Goal: Task Accomplishment & Management: Use online tool/utility

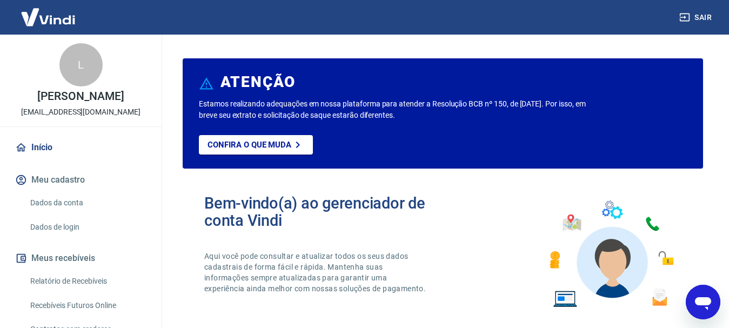
scroll to position [101, 0]
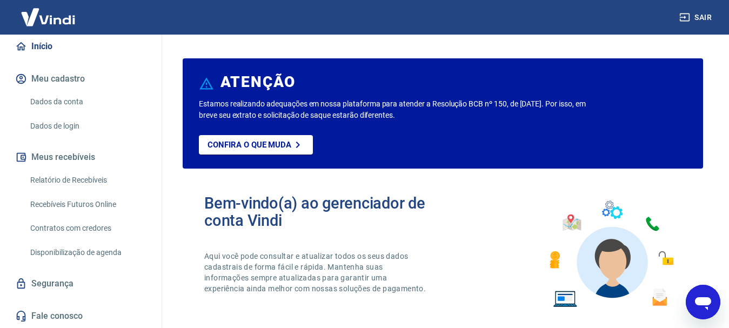
click at [83, 201] on link "Recebíveis Futuros Online" at bounding box center [87, 204] width 123 height 22
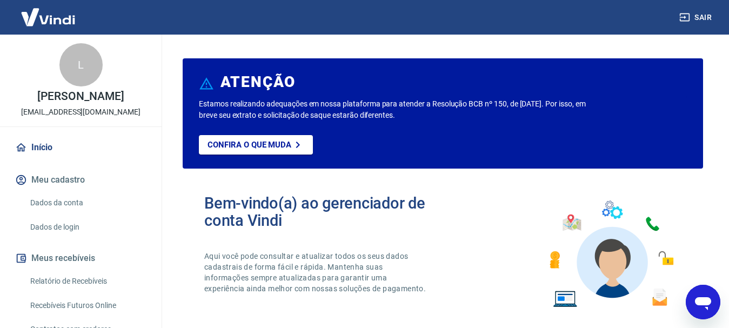
scroll to position [101, 0]
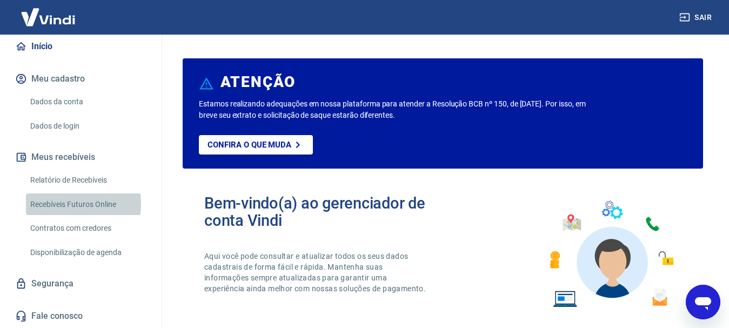
click at [63, 203] on link "Recebíveis Futuros Online" at bounding box center [87, 204] width 123 height 22
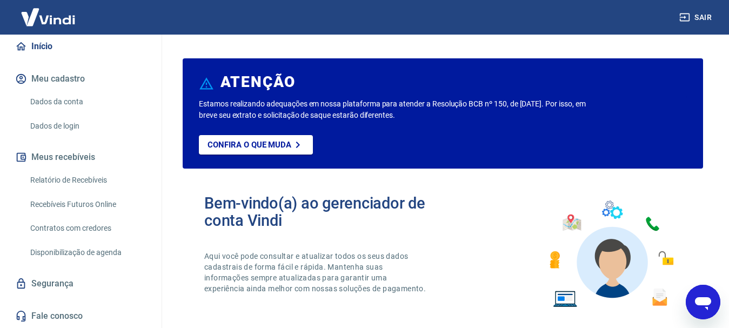
click at [702, 16] on button "Sair" at bounding box center [696, 18] width 39 height 20
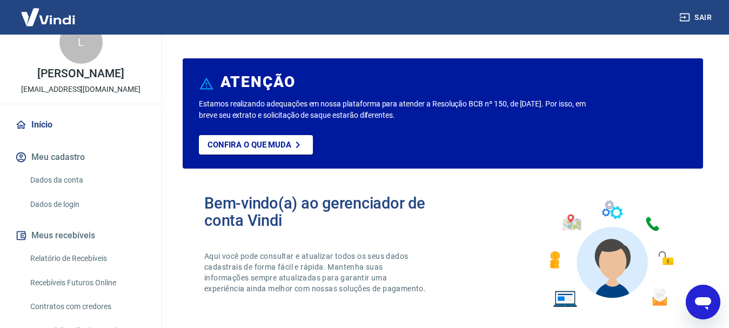
scroll to position [101, 0]
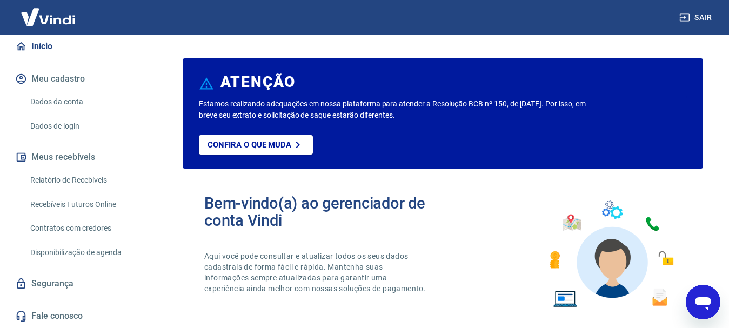
click at [75, 204] on link "Recebíveis Futuros Online" at bounding box center [87, 204] width 123 height 22
